Goal: Check status: Check status

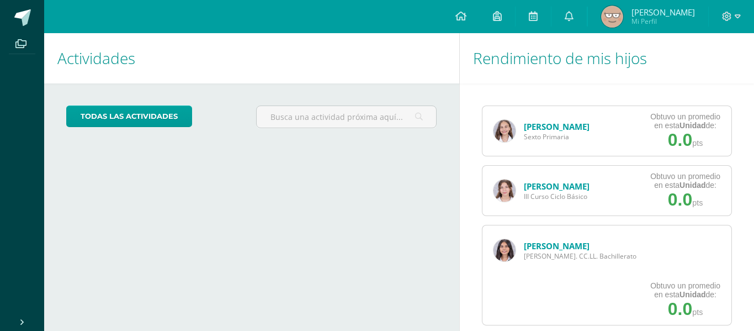
click at [533, 247] on link "[PERSON_NAME]" at bounding box center [557, 245] width 66 height 11
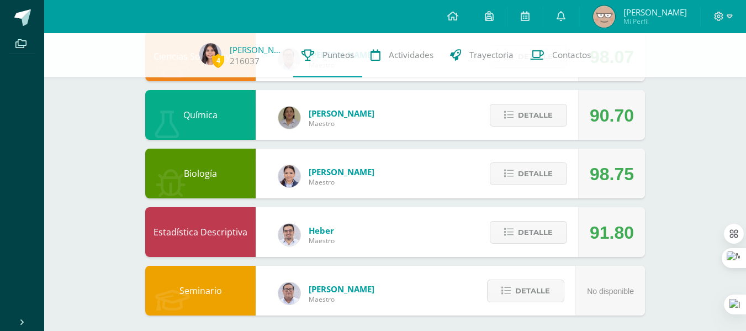
scroll to position [617, 0]
